Goal: Task Accomplishment & Management: Use online tool/utility

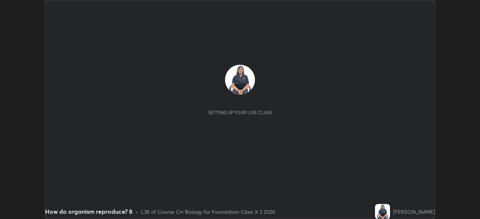
scroll to position [219, 479]
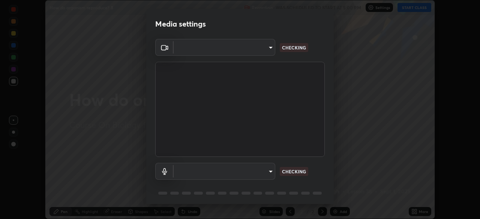
type input "134d1b19bf6860d587459906a7679876aeb3e381516b9be6bb745b9f97a347e3"
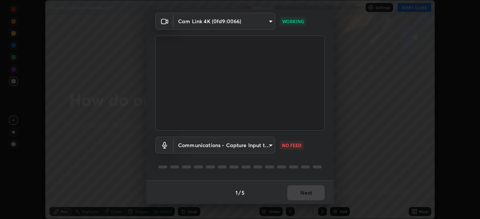
scroll to position [27, 0]
click at [242, 147] on body "Erase all How do organism reproduce? 8 Recording WAS SCHEDULED TO START AT 5:00…" at bounding box center [240, 109] width 480 height 219
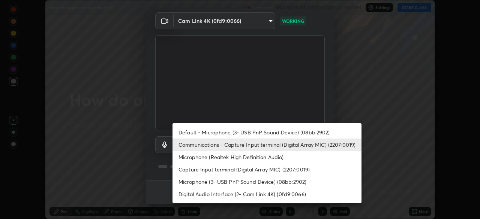
click at [245, 143] on li "Communications - Capture Input terminal (Digital Array MIC) (2207:0019)" at bounding box center [266, 145] width 189 height 12
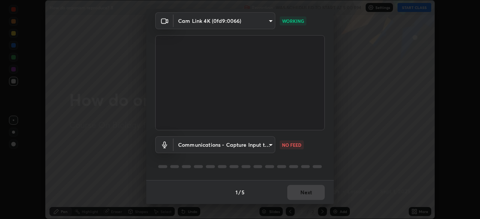
click at [251, 145] on body "Erase all How do organism reproduce? 8 Recording WAS SCHEDULED TO START AT 5:00…" at bounding box center [240, 109] width 480 height 219
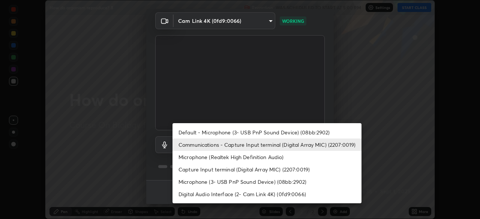
click at [246, 132] on li "Default - Microphone (3- USB PnP Sound Device) (08bb:2902)" at bounding box center [266, 132] width 189 height 12
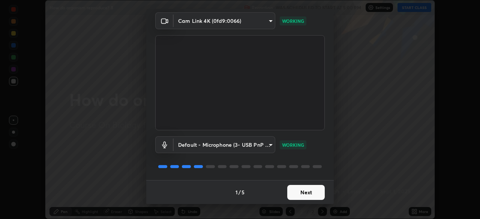
click at [249, 144] on body "Erase all How do organism reproduce? 8 Recording WAS SCHEDULED TO START AT 5:00…" at bounding box center [240, 109] width 480 height 219
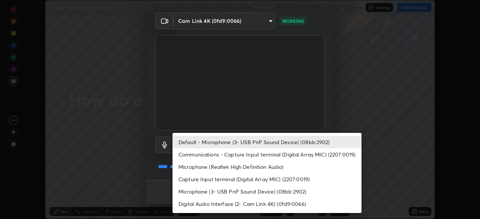
click at [246, 155] on li "Communications - Capture Input terminal (Digital Array MIC) (2207:0019)" at bounding box center [266, 154] width 189 height 12
type input "communications"
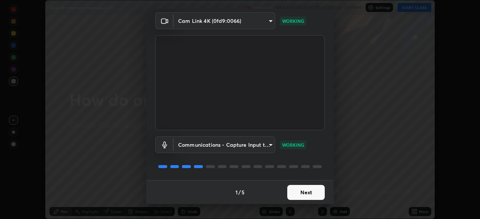
click at [310, 191] on button "Next" at bounding box center [305, 192] width 37 height 15
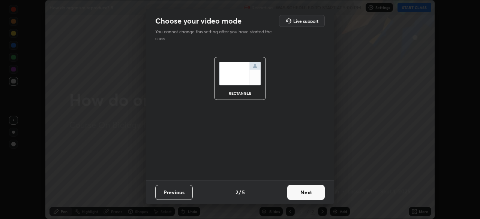
scroll to position [0, 0]
click at [311, 193] on button "Next" at bounding box center [305, 192] width 37 height 15
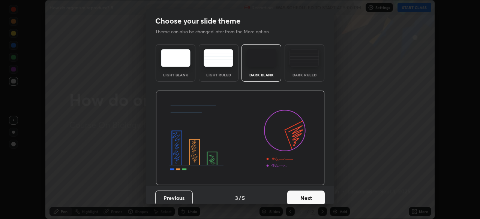
click at [314, 196] on button "Next" at bounding box center [305, 198] width 37 height 15
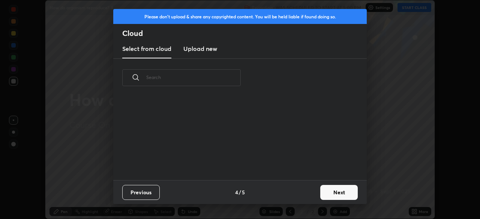
click at [338, 192] on button "Next" at bounding box center [338, 192] width 37 height 15
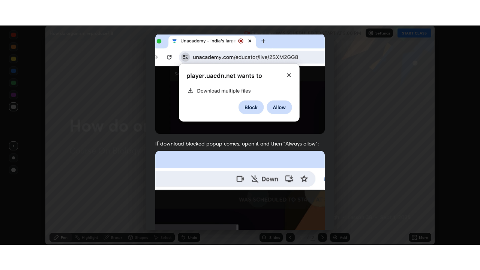
scroll to position [180, 0]
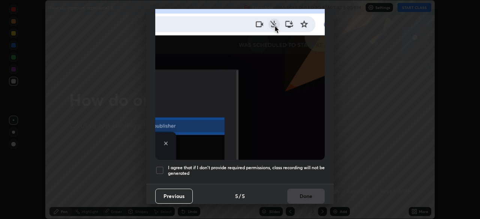
click at [160, 169] on div at bounding box center [159, 170] width 9 height 9
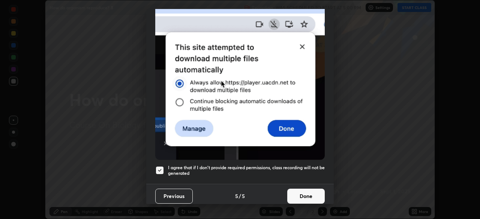
click at [308, 193] on button "Done" at bounding box center [305, 196] width 37 height 15
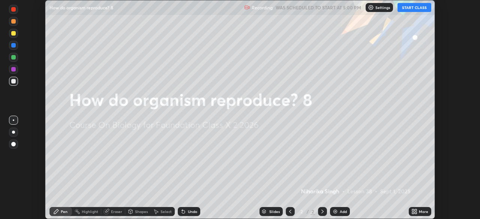
click at [415, 10] on button "START CLASS" at bounding box center [414, 7] width 34 height 9
click at [423, 212] on div "More" at bounding box center [423, 212] width 9 height 4
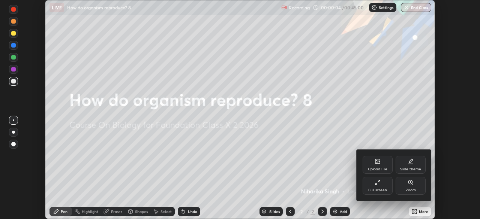
click at [380, 187] on div "Full screen" at bounding box center [377, 186] width 30 height 18
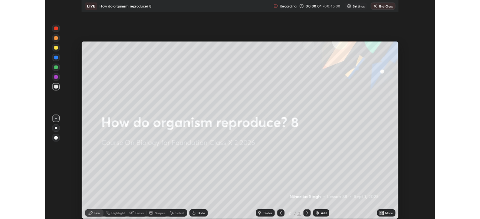
scroll to position [270, 480]
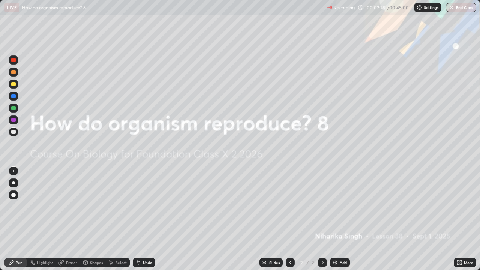
click at [14, 74] on div at bounding box center [13, 72] width 4 height 4
click at [10, 109] on div at bounding box center [13, 107] width 9 height 9
click at [341, 219] on div "Add" at bounding box center [343, 262] width 7 height 4
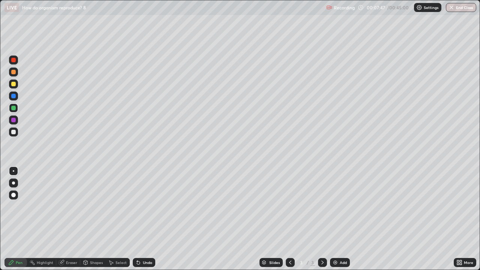
click at [17, 82] on div at bounding box center [13, 83] width 9 height 9
click at [14, 131] on div at bounding box center [13, 132] width 4 height 4
click at [15, 119] on div at bounding box center [13, 120] width 4 height 4
click at [18, 109] on div at bounding box center [13, 107] width 9 height 9
click at [14, 132] on div at bounding box center [13, 132] width 4 height 4
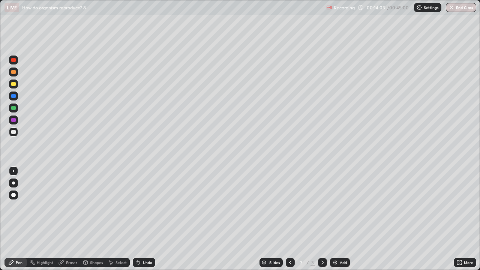
click at [15, 85] on div at bounding box center [13, 84] width 4 height 4
click at [13, 75] on div at bounding box center [13, 71] width 9 height 9
click at [13, 96] on div at bounding box center [13, 96] width 4 height 4
click at [341, 219] on div "Add" at bounding box center [343, 262] width 7 height 4
click at [13, 70] on div at bounding box center [13, 72] width 4 height 4
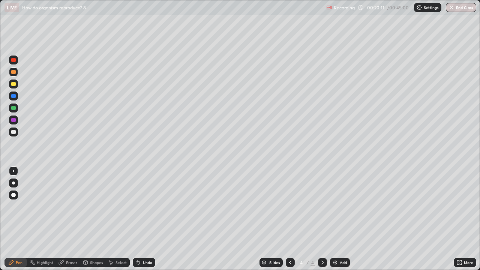
click at [13, 109] on div at bounding box center [13, 108] width 4 height 4
click at [13, 134] on div at bounding box center [13, 132] width 4 height 4
click at [14, 109] on div at bounding box center [13, 108] width 4 height 4
click at [16, 85] on div at bounding box center [13, 83] width 9 height 9
click at [67, 219] on div "Eraser" at bounding box center [71, 262] width 11 height 4
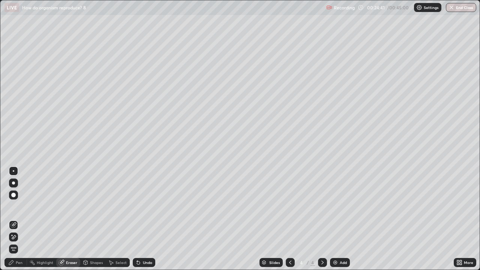
click at [16, 219] on div "Pen" at bounding box center [19, 262] width 7 height 4
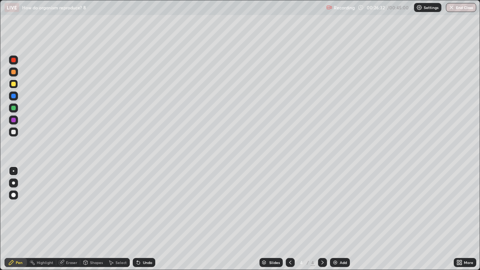
click at [340, 219] on div "Add" at bounding box center [343, 262] width 7 height 4
click at [13, 133] on div at bounding box center [13, 132] width 4 height 4
click at [15, 121] on div at bounding box center [13, 120] width 4 height 4
click at [14, 110] on div at bounding box center [13, 107] width 9 height 9
click at [16, 120] on div at bounding box center [13, 119] width 9 height 9
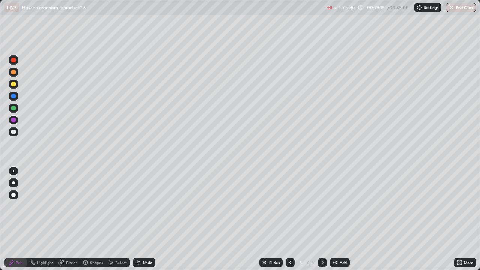
click at [10, 131] on div at bounding box center [13, 131] width 9 height 9
click at [13, 72] on div at bounding box center [13, 72] width 4 height 4
click at [13, 132] on div at bounding box center [13, 132] width 4 height 4
click at [10, 72] on div at bounding box center [13, 71] width 9 height 9
click at [16, 125] on div at bounding box center [13, 120] width 9 height 12
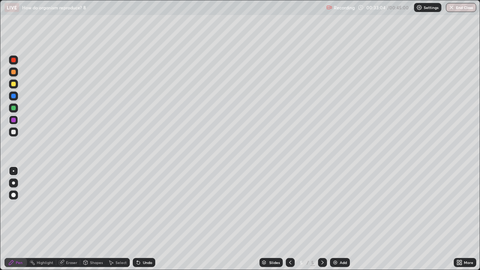
click at [14, 84] on div at bounding box center [13, 84] width 4 height 4
click at [340, 219] on div "Add" at bounding box center [343, 262] width 7 height 4
click at [14, 132] on div at bounding box center [13, 132] width 4 height 4
click at [65, 219] on div "Eraser" at bounding box center [68, 262] width 24 height 9
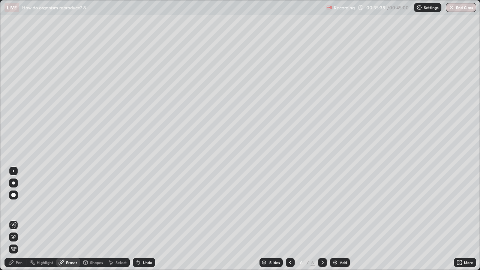
click at [17, 219] on div "Pen" at bounding box center [19, 262] width 7 height 4
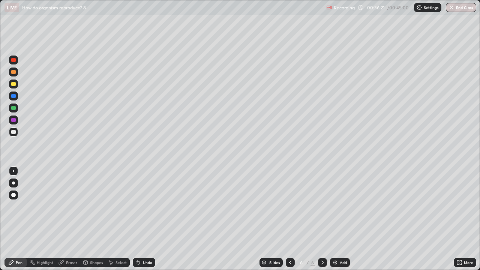
click at [16, 74] on div at bounding box center [13, 71] width 9 height 9
click at [13, 132] on div at bounding box center [13, 132] width 4 height 4
click at [12, 84] on div at bounding box center [13, 84] width 4 height 4
click at [15, 109] on div at bounding box center [13, 108] width 4 height 4
click at [70, 219] on div "Eraser" at bounding box center [71, 262] width 11 height 4
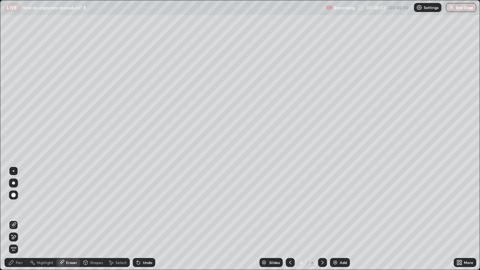
click at [19, 219] on div "Pen" at bounding box center [19, 262] width 7 height 4
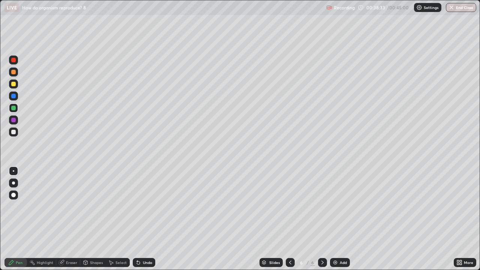
click at [71, 219] on div "Eraser" at bounding box center [71, 262] width 11 height 4
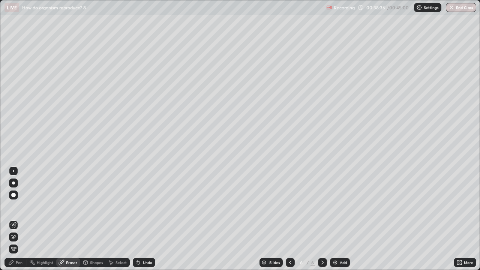
click at [10, 219] on icon at bounding box center [11, 262] width 4 height 4
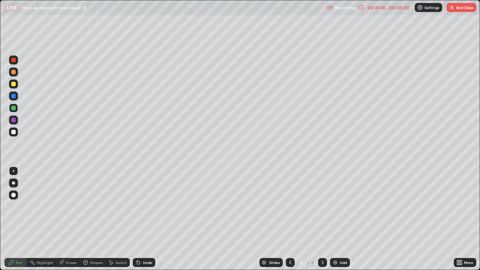
click at [468, 219] on div "More" at bounding box center [465, 262] width 22 height 9
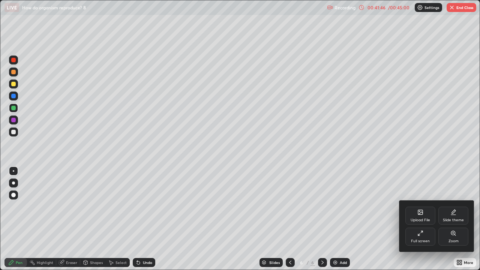
click at [416, 219] on div "Full screen" at bounding box center [420, 241] width 19 height 4
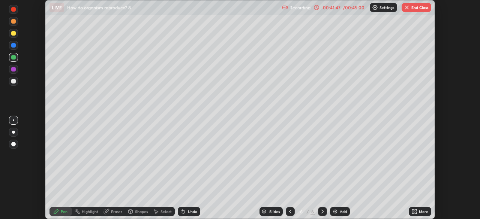
scroll to position [37261, 37000]
click at [420, 7] on button "End Class" at bounding box center [416, 7] width 30 height 9
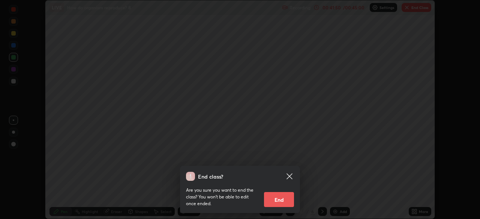
click at [278, 201] on button "End" at bounding box center [279, 199] width 30 height 15
